Goal: Find specific page/section: Find specific page/section

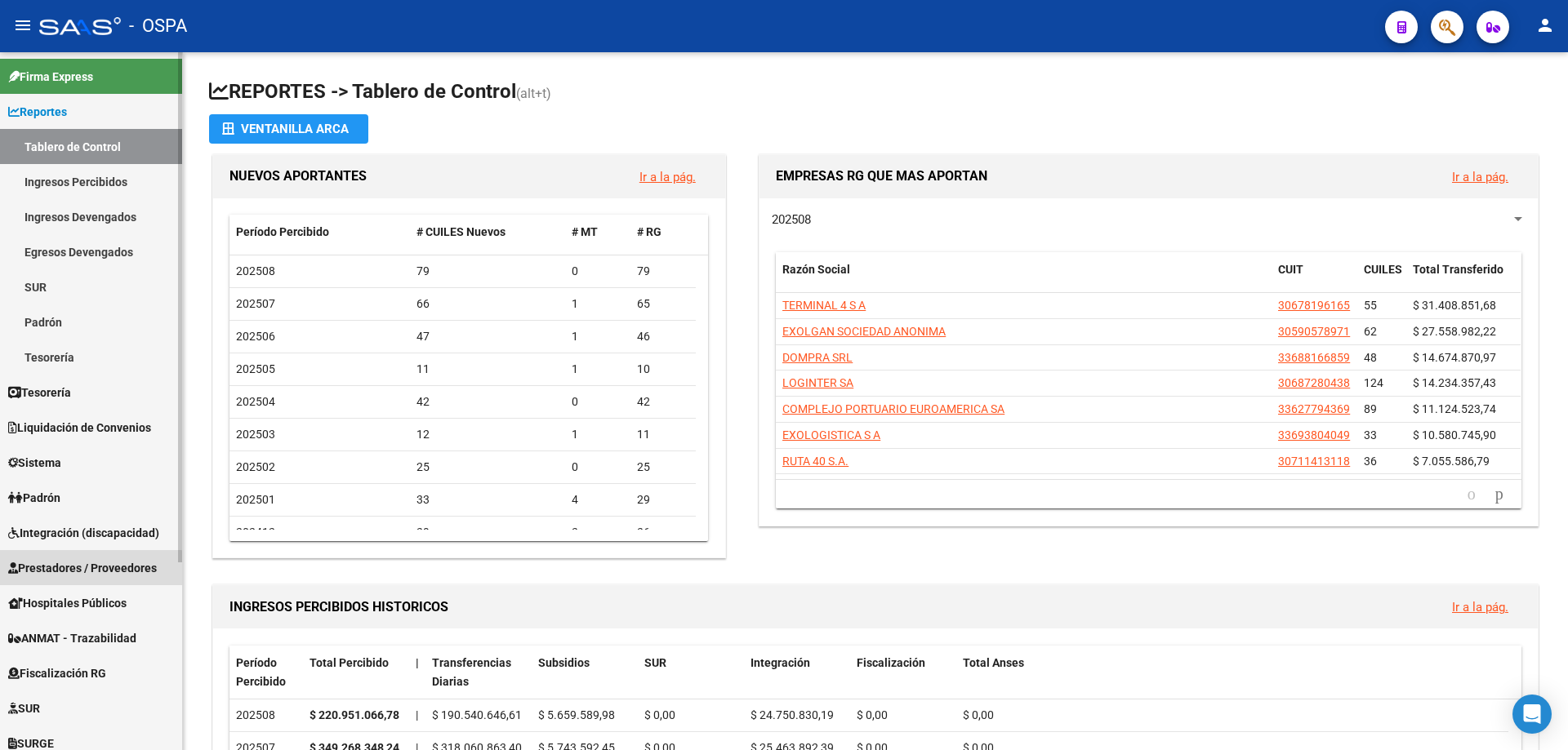
click at [64, 576] on span "Prestadores / Proveedores" at bounding box center [82, 568] width 149 height 18
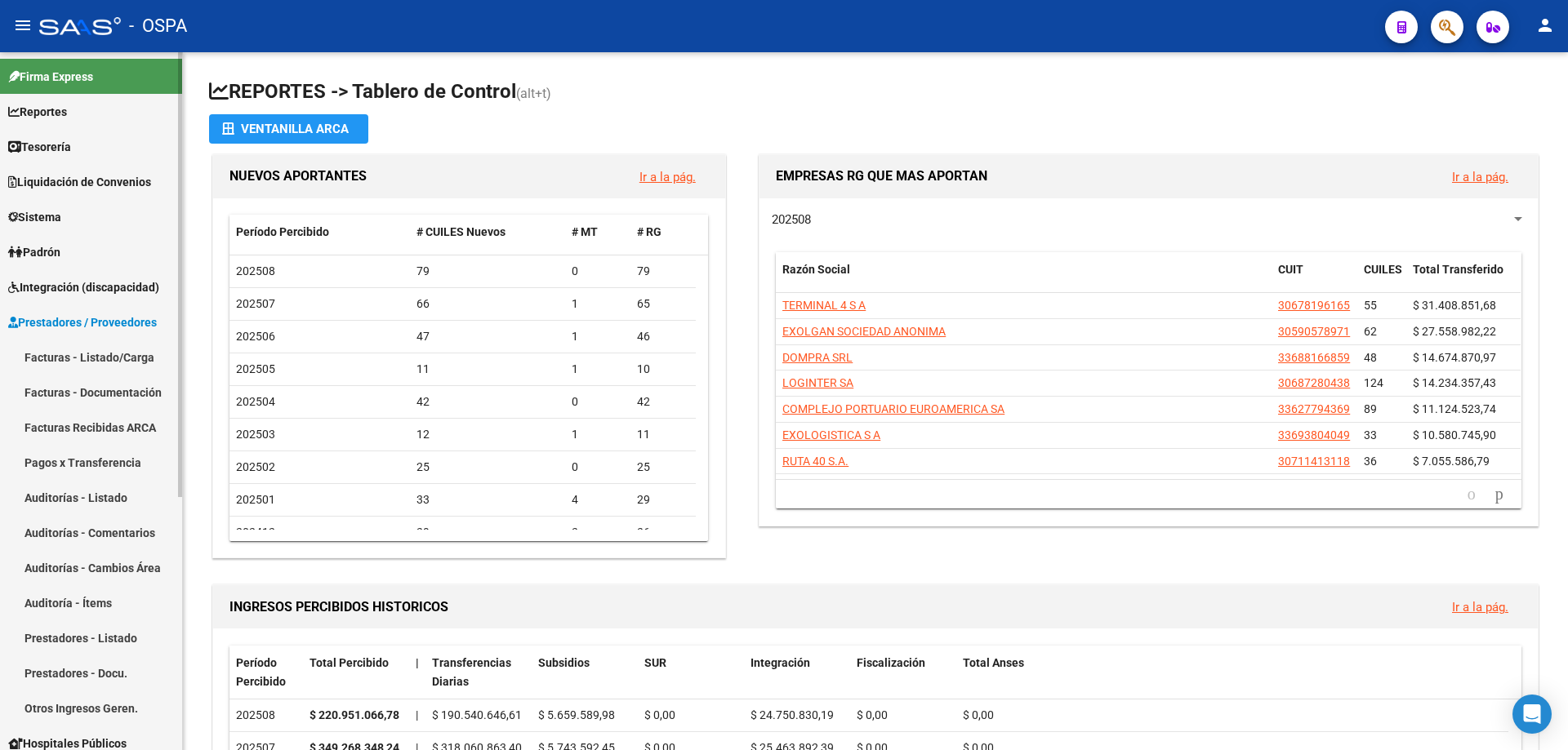
click at [66, 350] on link "Facturas - Listado/Carga" at bounding box center [91, 357] width 182 height 35
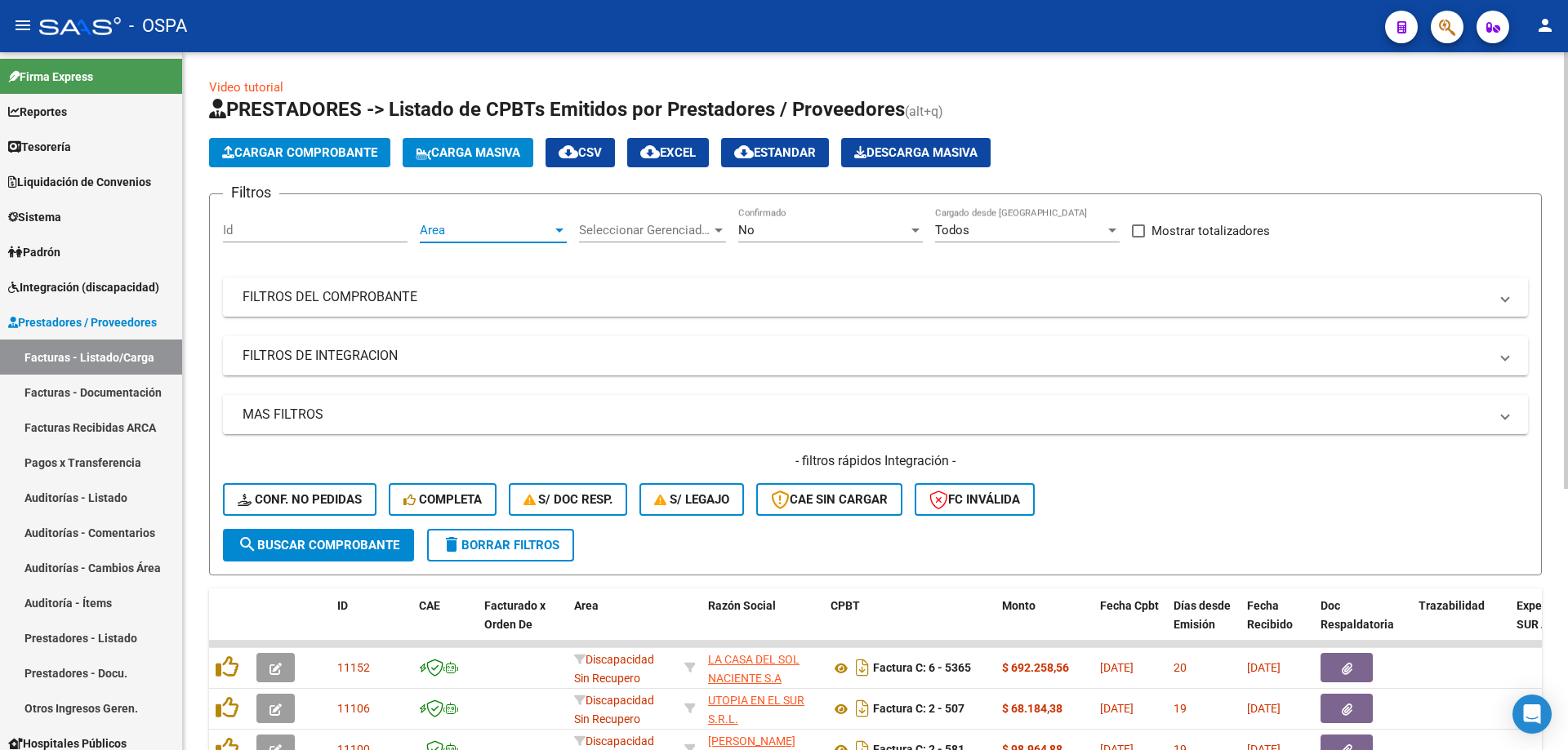
click at [469, 224] on span "Area" at bounding box center [485, 230] width 132 height 14
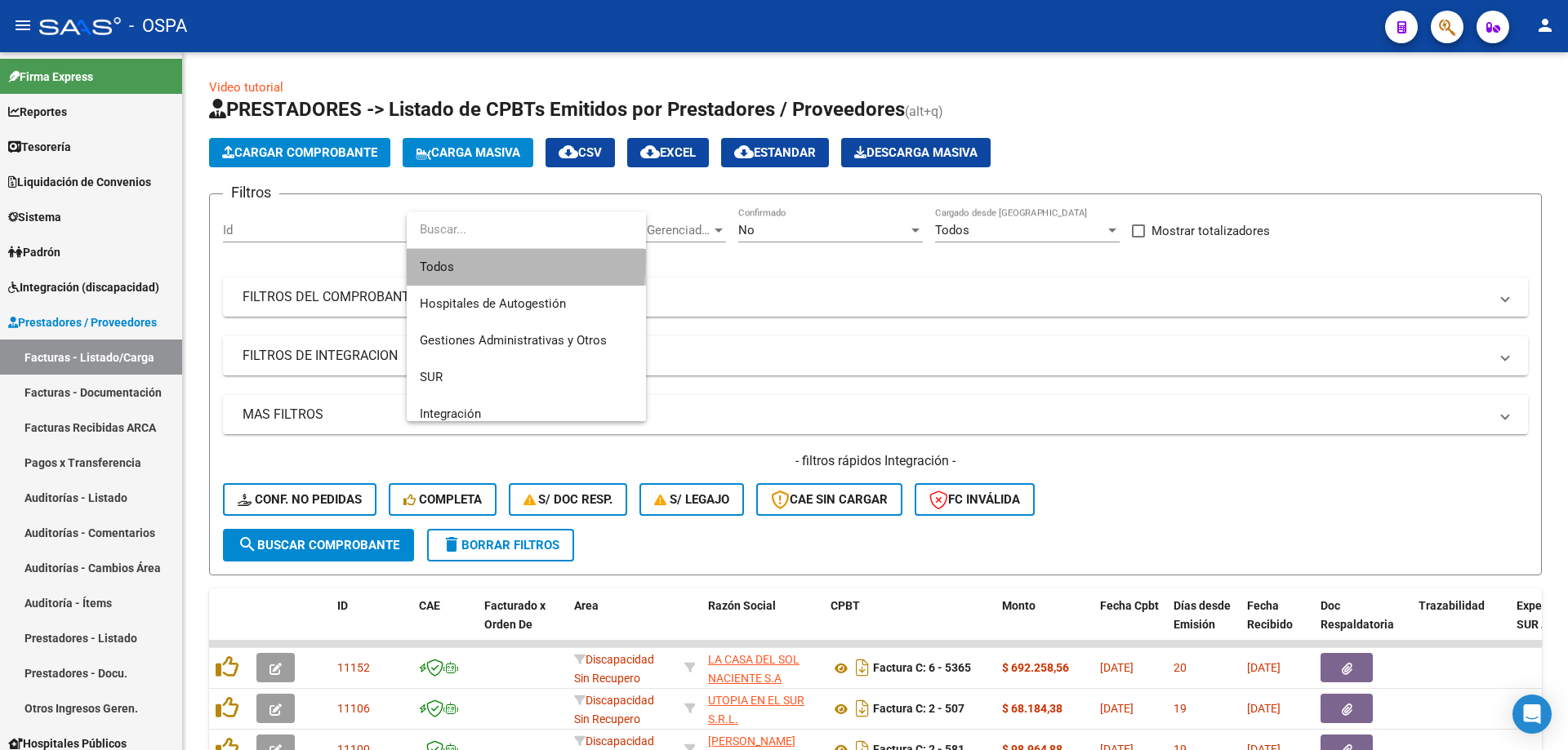
click at [469, 258] on span "Todos" at bounding box center [526, 268] width 214 height 37
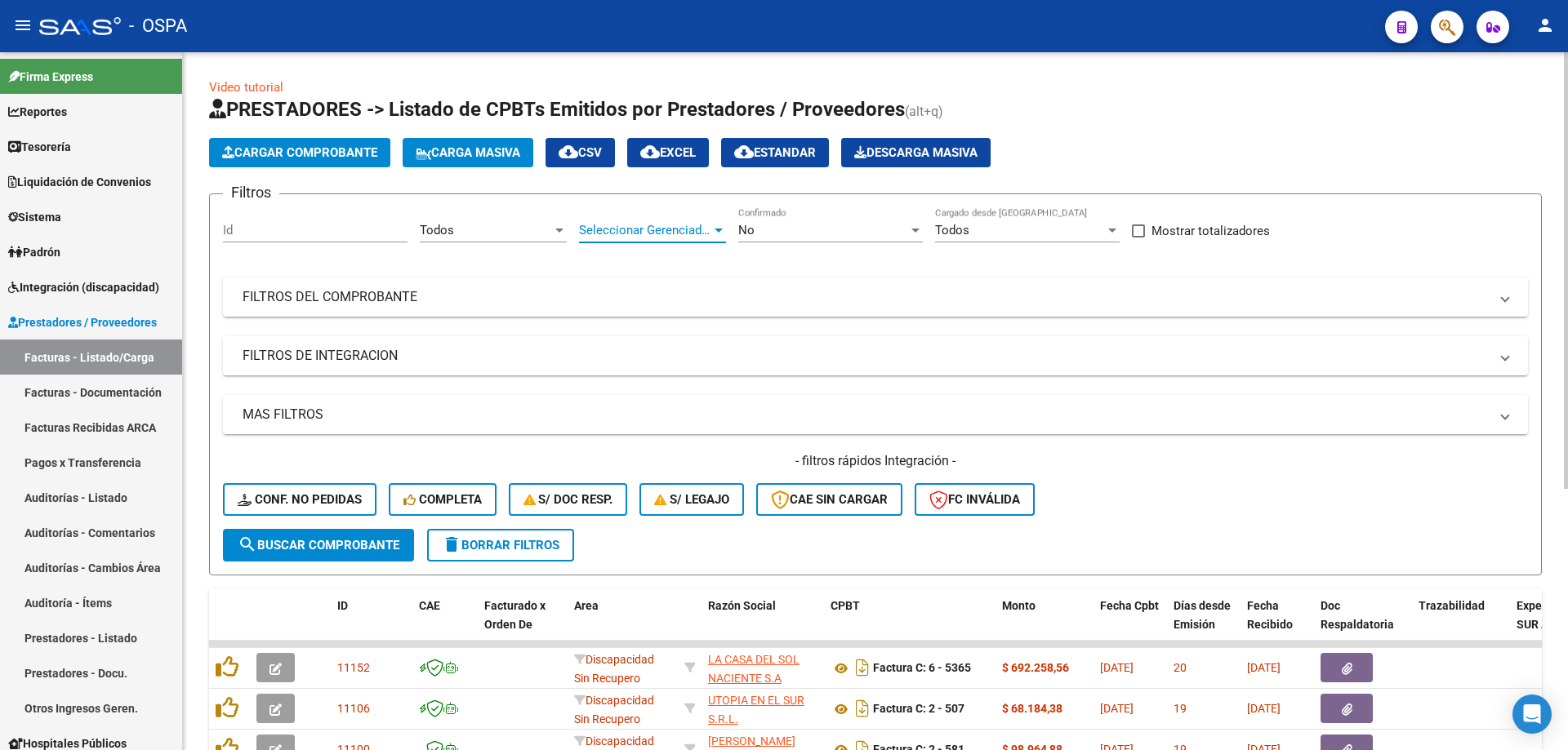
click at [629, 226] on span "Seleccionar Gerenciador" at bounding box center [645, 230] width 132 height 14
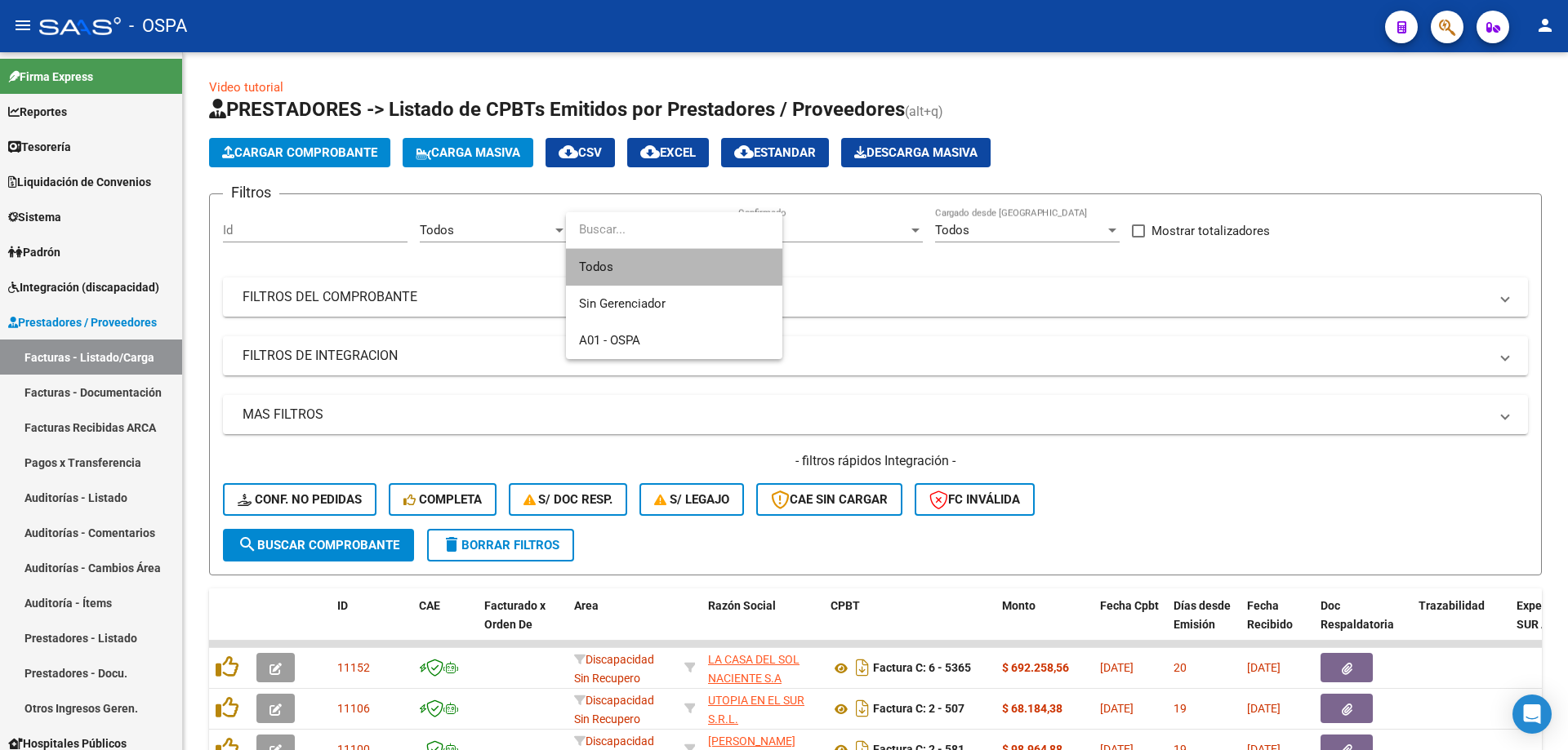
click at [635, 262] on span "Todos" at bounding box center [674, 268] width 190 height 37
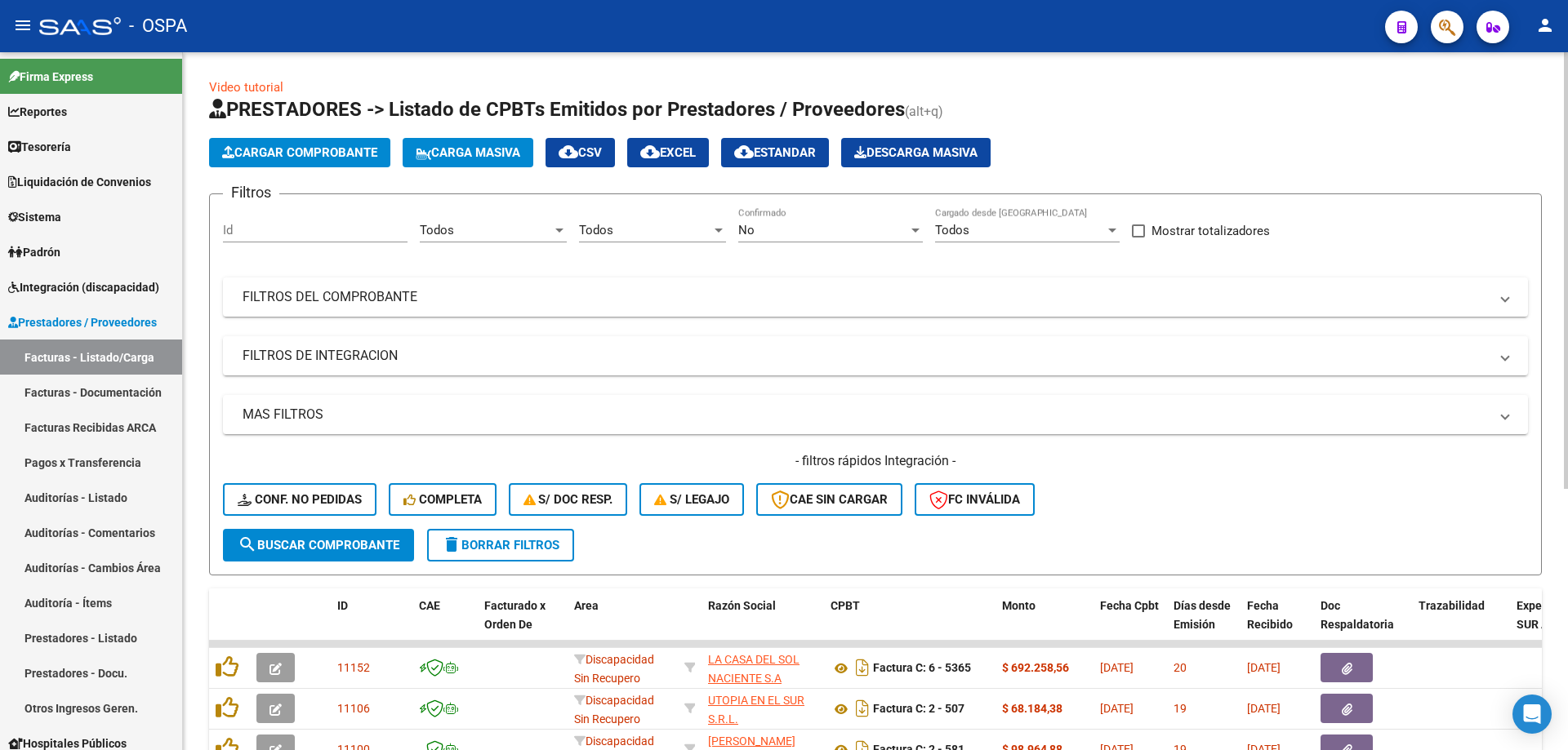
click at [793, 216] on div "No Confirmado" at bounding box center [830, 225] width 185 height 35
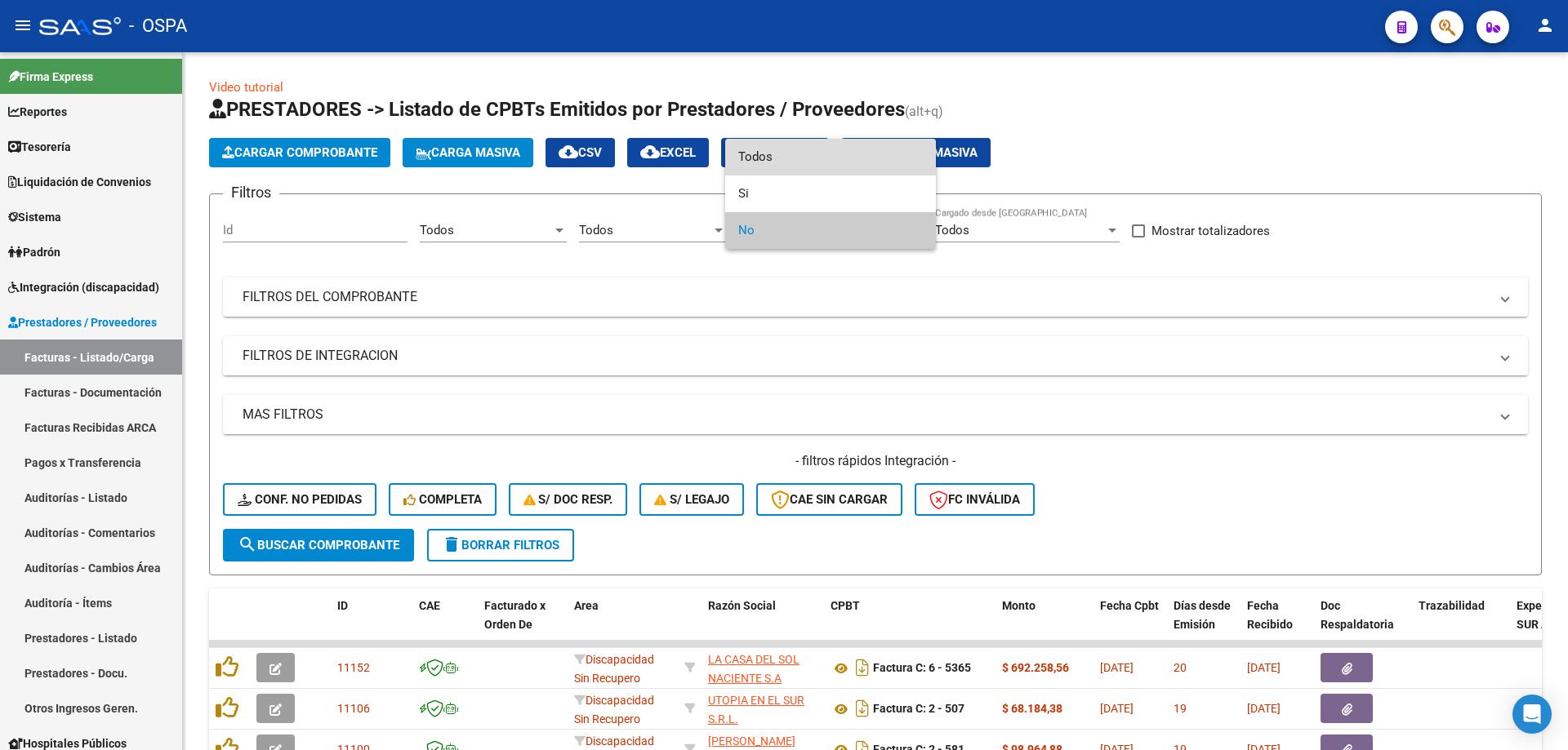
click at [820, 146] on span "Todos" at bounding box center [830, 158] width 185 height 37
